Goal: Find specific page/section: Find specific page/section

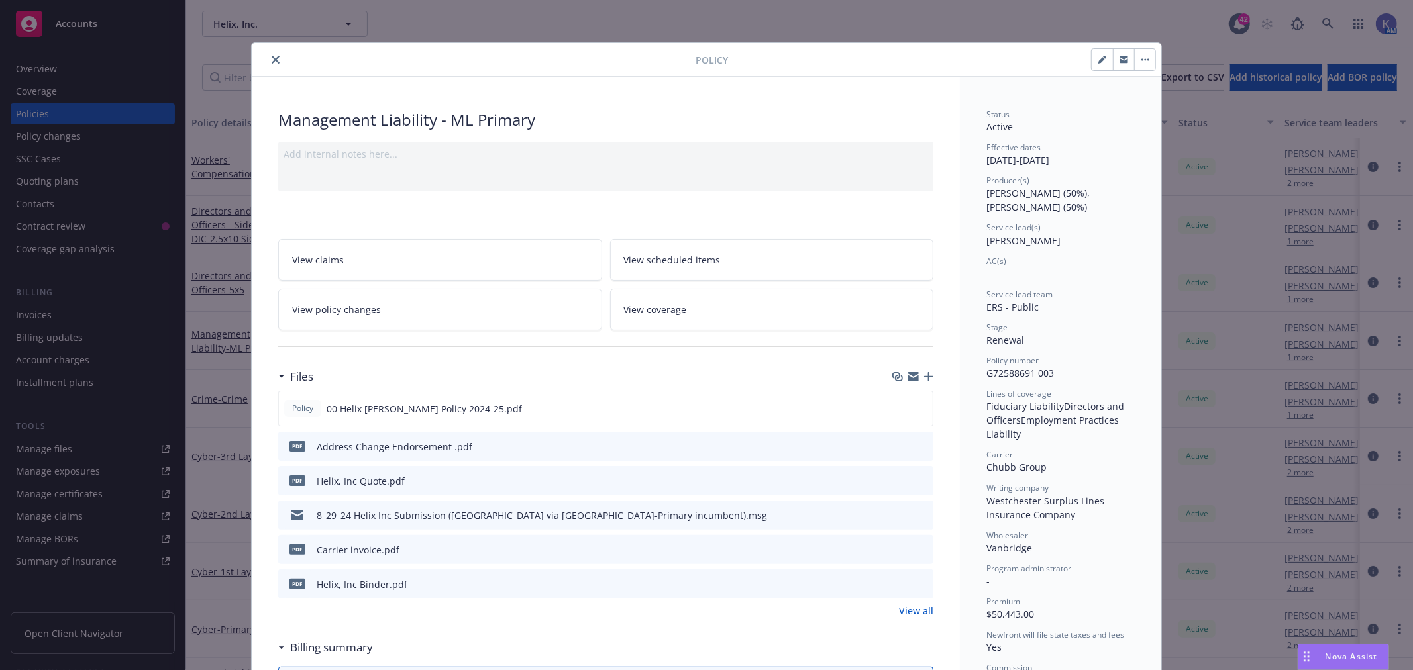
click at [272, 57] on icon "close" at bounding box center [276, 60] width 8 height 8
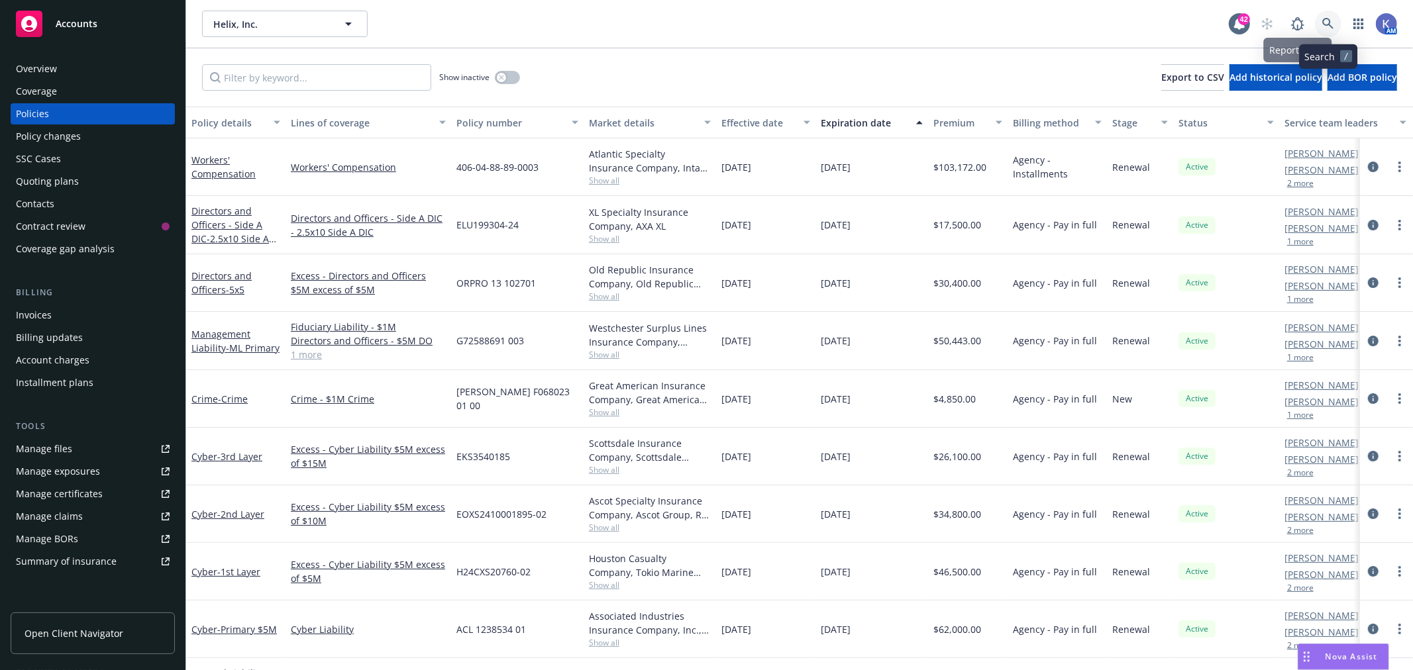
click at [1327, 15] on link at bounding box center [1328, 24] width 26 height 26
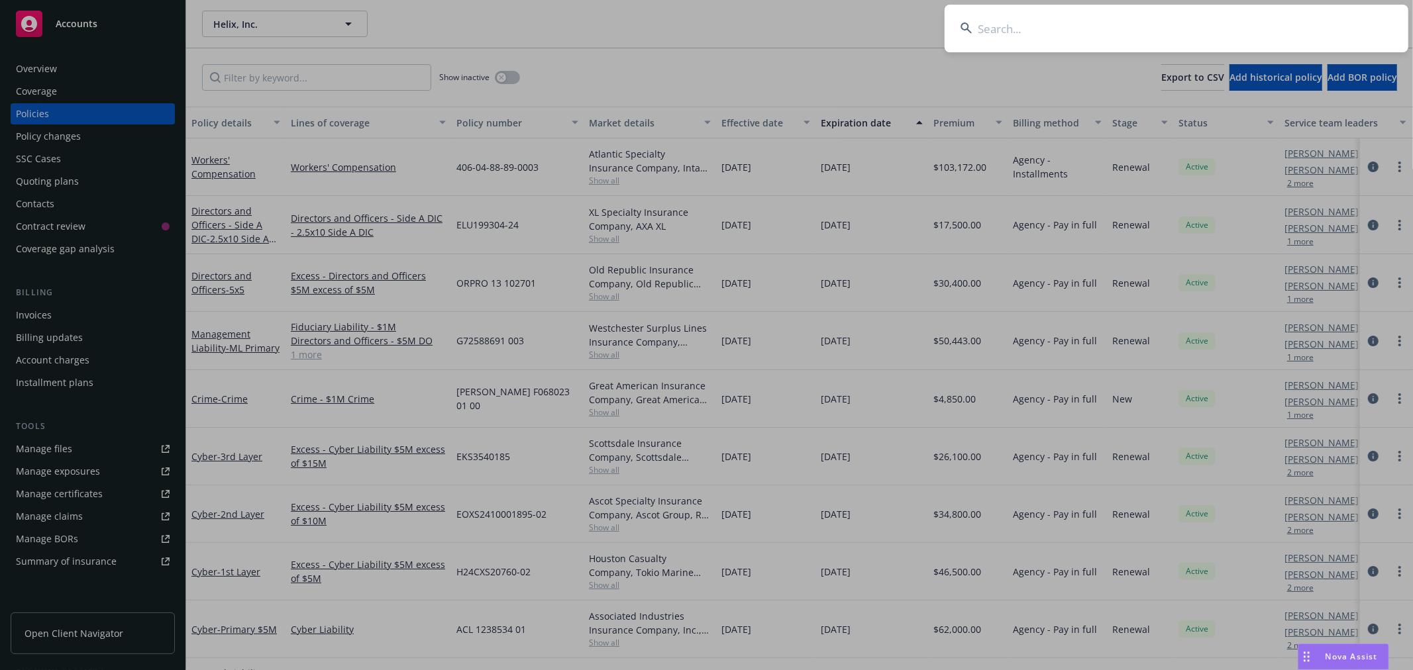
click at [1256, 24] on input at bounding box center [1176, 29] width 464 height 48
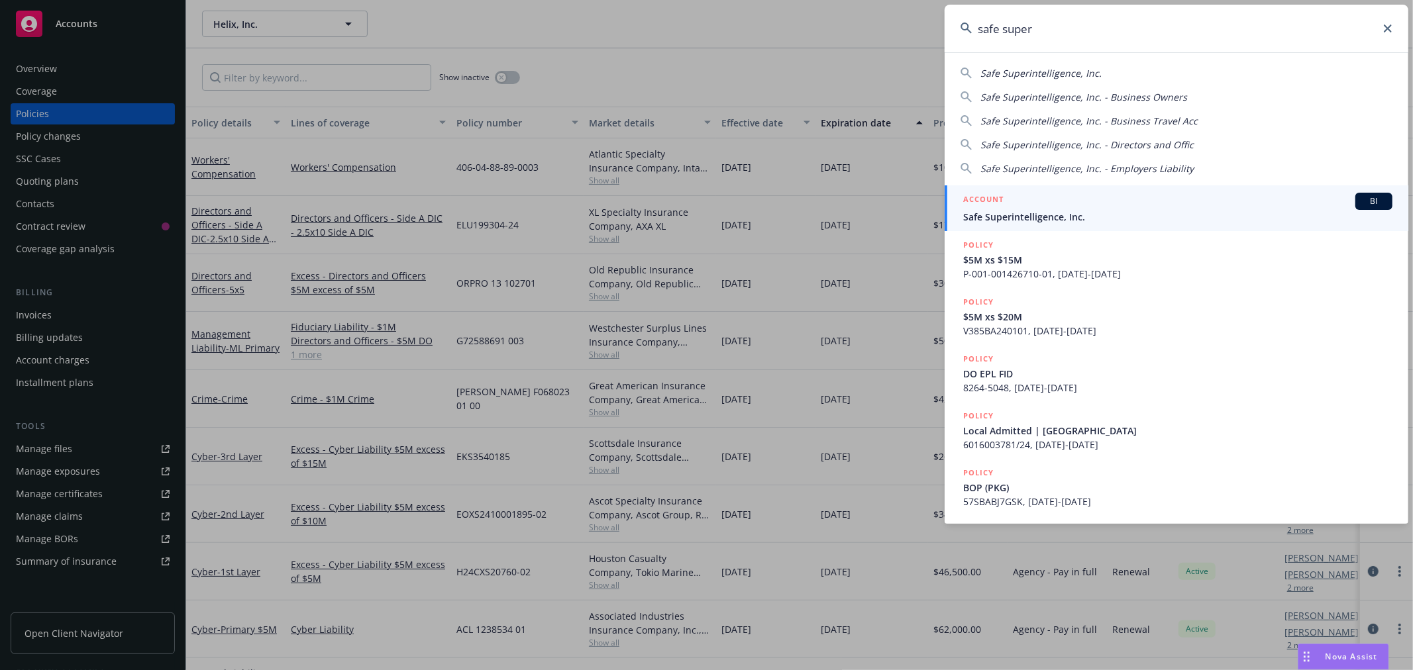
type input "safe super"
click at [984, 207] on h5 "ACCOUNT" at bounding box center [983, 201] width 40 height 16
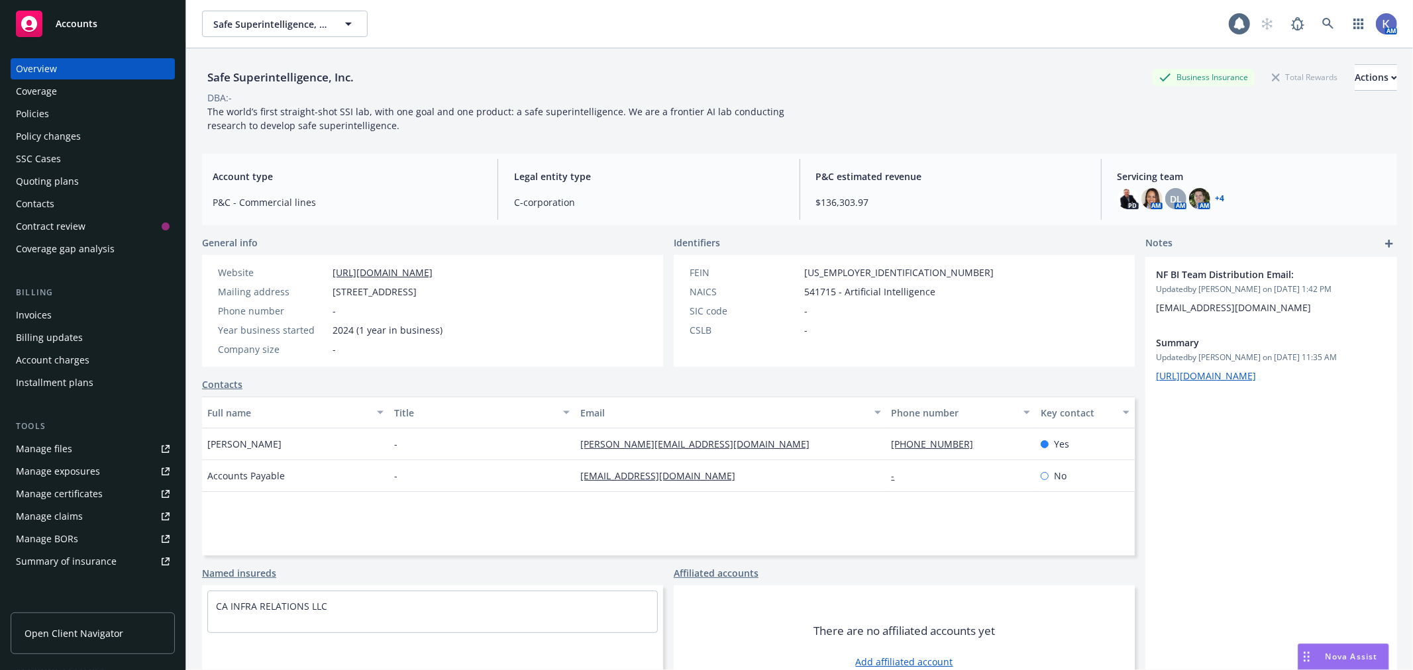
click at [66, 110] on div "Policies" at bounding box center [93, 113] width 154 height 21
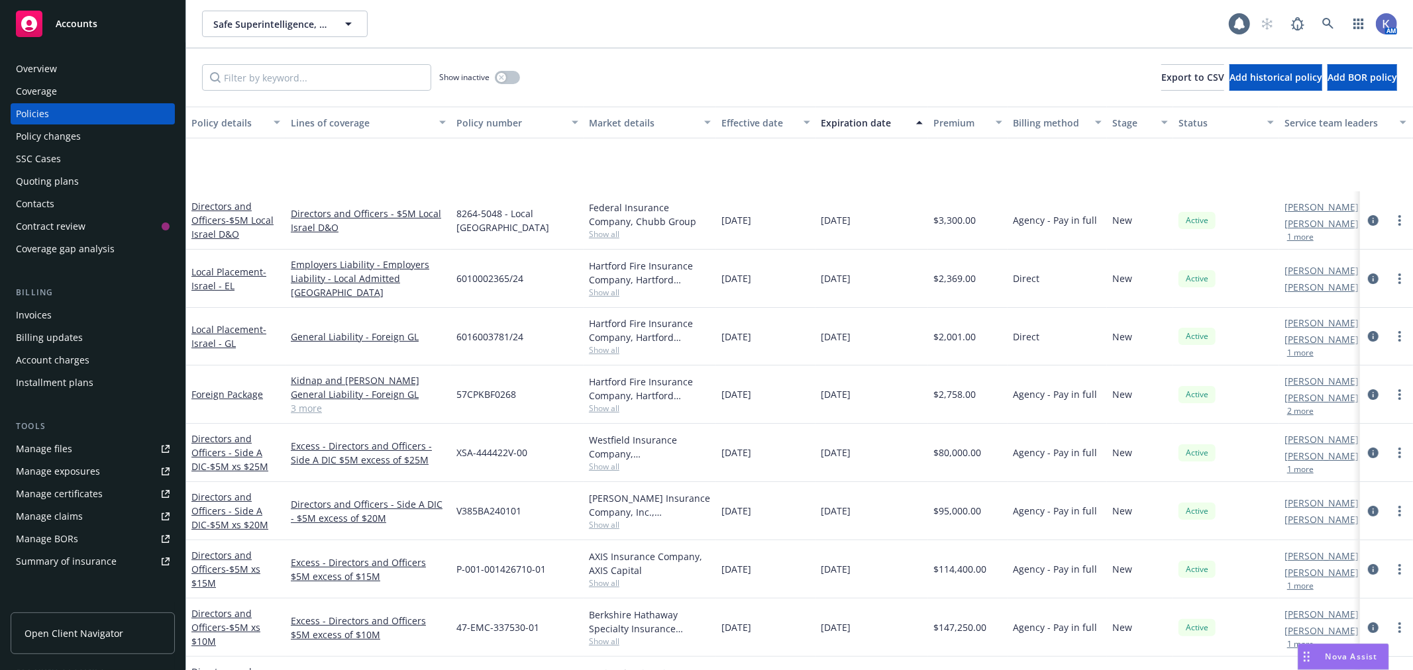
scroll to position [175, 0]
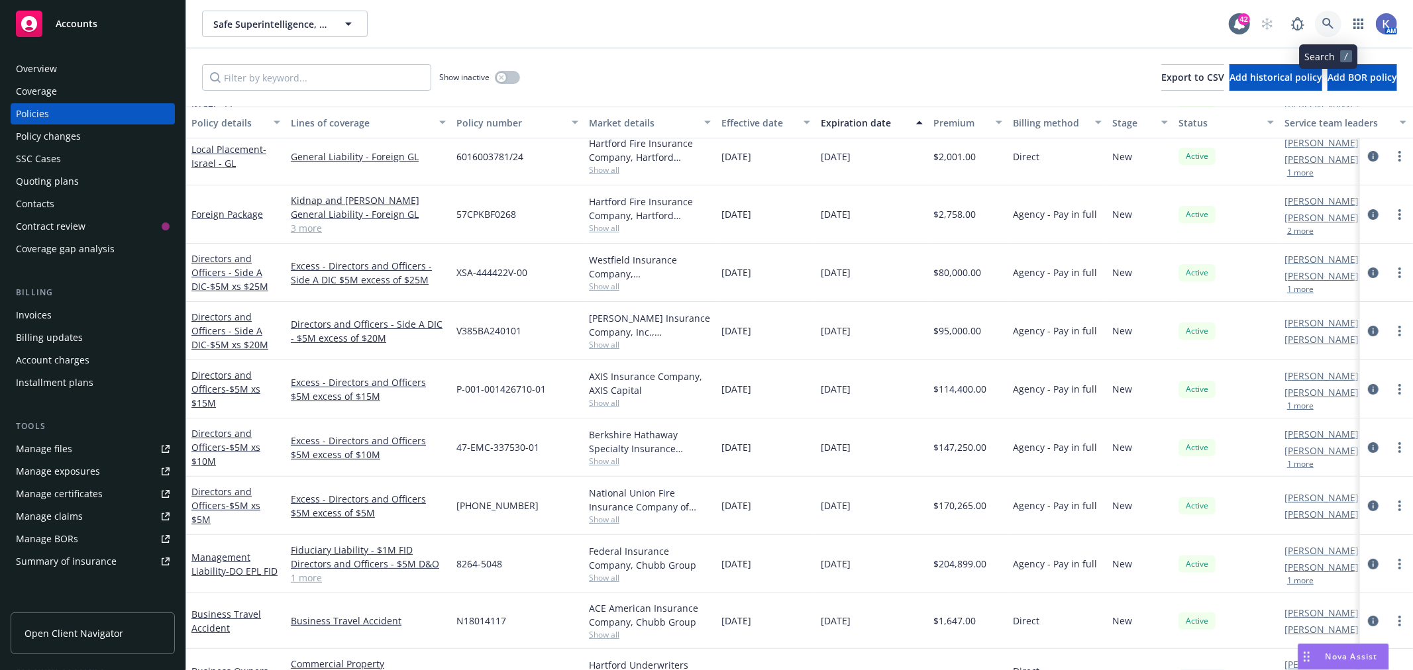
click at [1325, 23] on icon at bounding box center [1328, 24] width 12 height 12
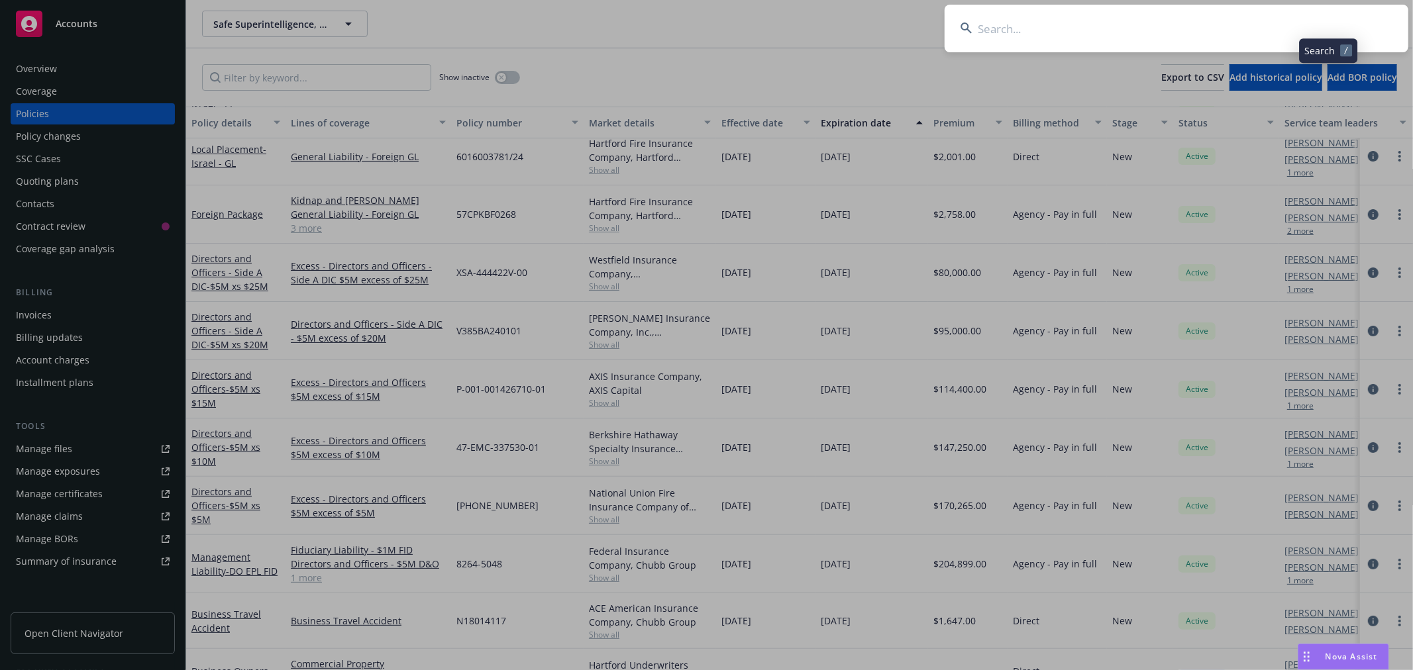
click at [1276, 27] on input at bounding box center [1176, 29] width 464 height 48
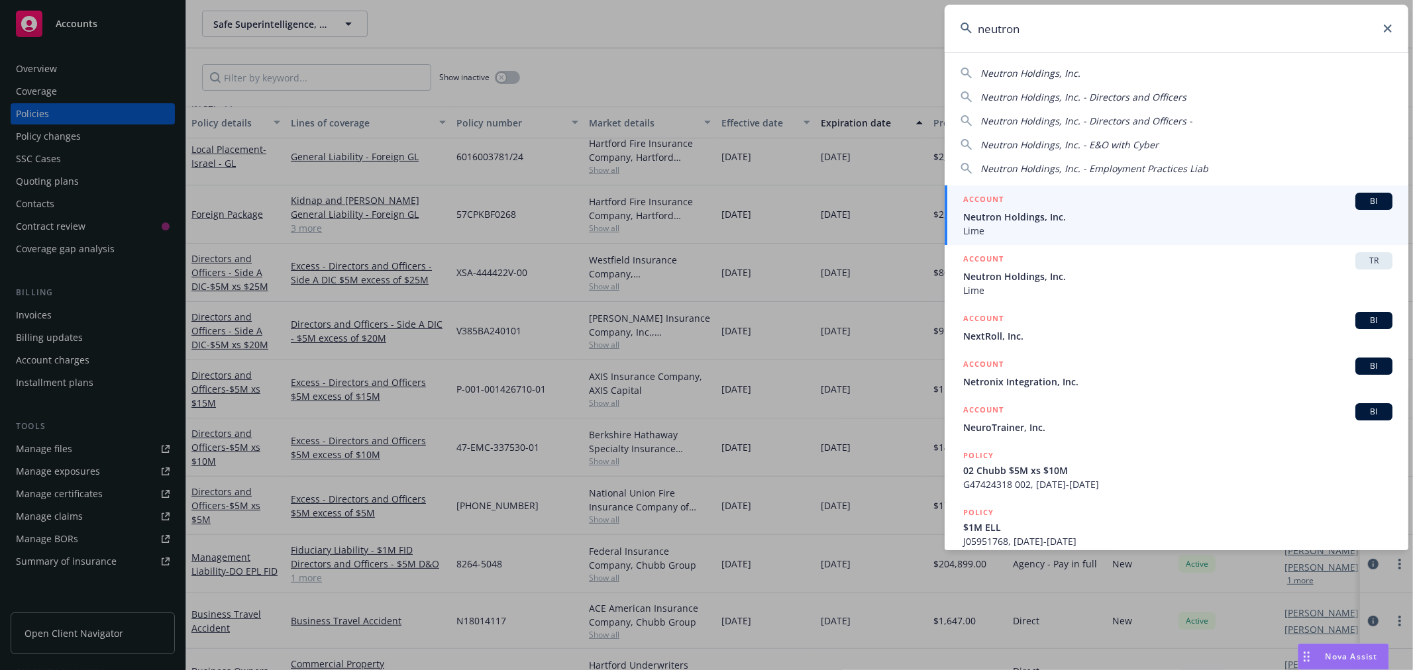
type input "neutron"
click at [1038, 214] on span "Neutron Holdings, Inc." at bounding box center [1177, 217] width 429 height 14
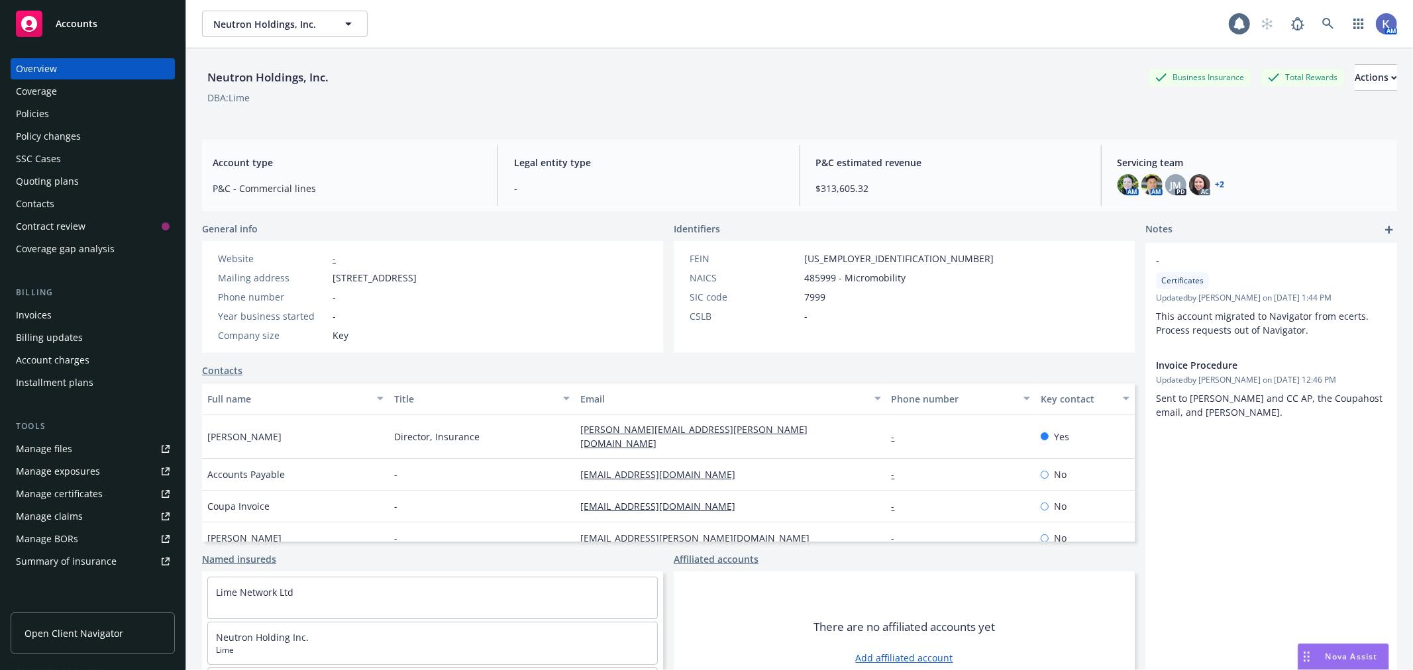
click at [51, 116] on div "Policies" at bounding box center [93, 113] width 154 height 21
